Goal: Task Accomplishment & Management: Use online tool/utility

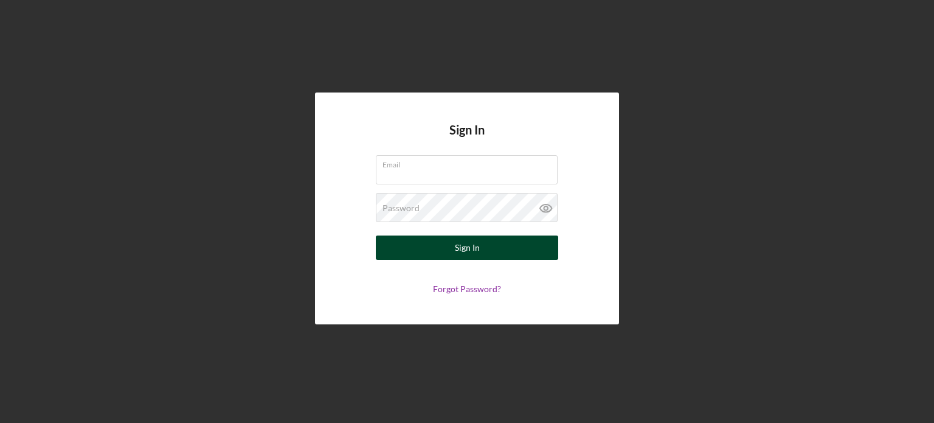
type input "[EMAIL_ADDRESS][DOMAIN_NAME]"
click at [472, 239] on div "Sign In" at bounding box center [467, 247] width 25 height 24
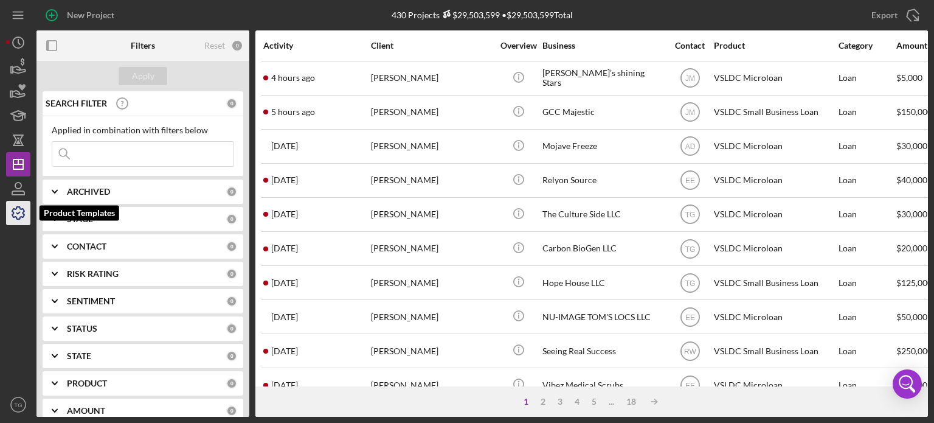
click at [21, 219] on icon "button" at bounding box center [18, 213] width 30 height 30
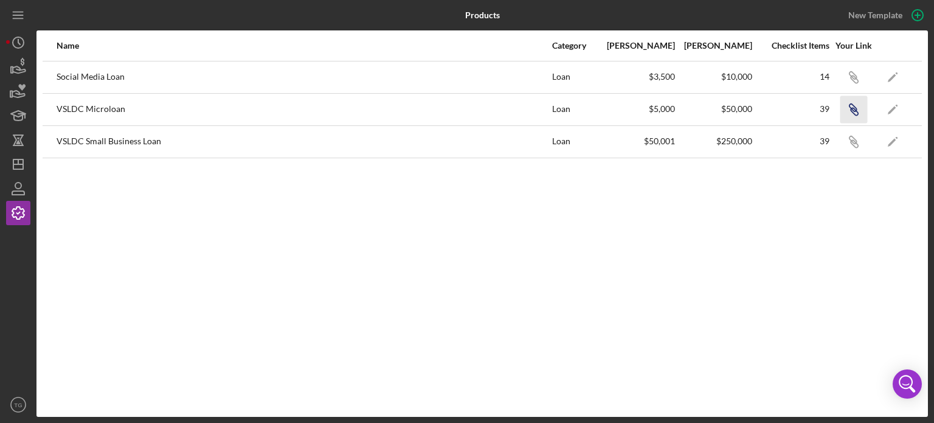
click at [850, 107] on icon "button" at bounding box center [852, 107] width 7 height 7
